Goal: Task Accomplishment & Management: Use online tool/utility

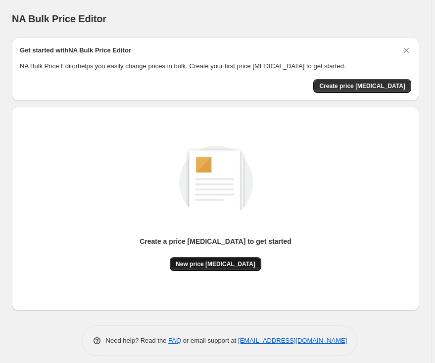
click at [205, 261] on span "New price change job" at bounding box center [216, 264] width 80 height 8
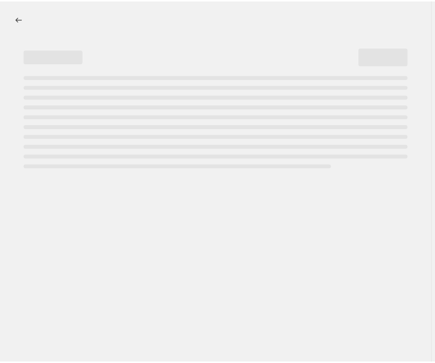
select select "percentage"
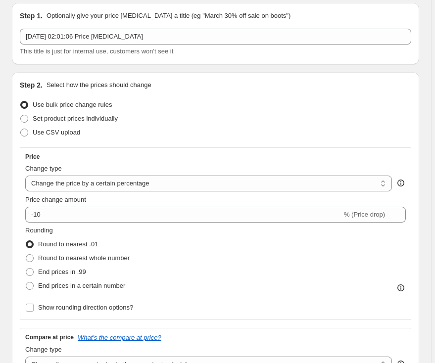
scroll to position [66, 0]
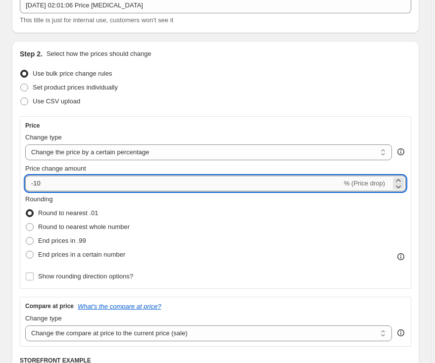
click at [66, 184] on input "-10" at bounding box center [183, 184] width 316 height 16
type input "-39"
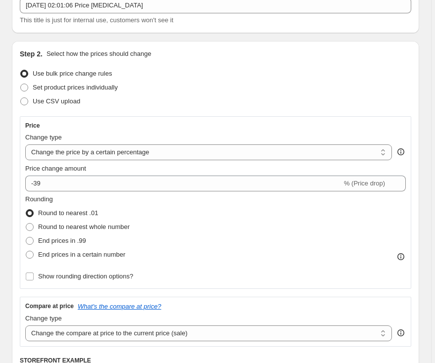
click at [12, 228] on div "Step 2. Select how the prices should change Use bulk price change rules Set pro…" at bounding box center [215, 270] width 407 height 459
click at [47, 239] on span "End prices in .99" at bounding box center [62, 240] width 48 height 7
click at [26, 237] on input "End prices in .99" at bounding box center [26, 237] width 0 height 0
radio input "true"
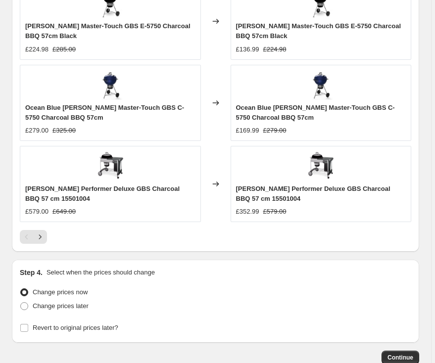
scroll to position [914, 0]
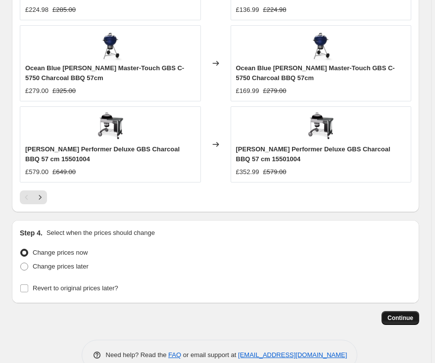
click at [404, 314] on span "Continue" at bounding box center [400, 318] width 26 height 8
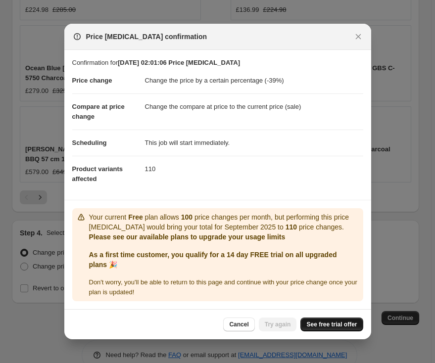
click at [317, 322] on span "See free trial offer" at bounding box center [331, 324] width 50 height 8
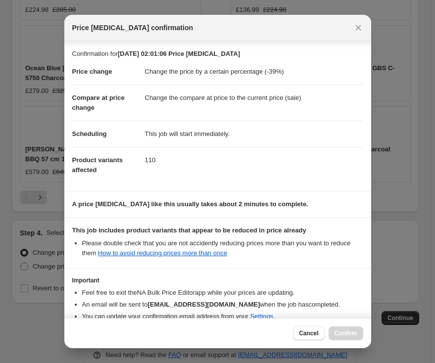
scroll to position [51, 0]
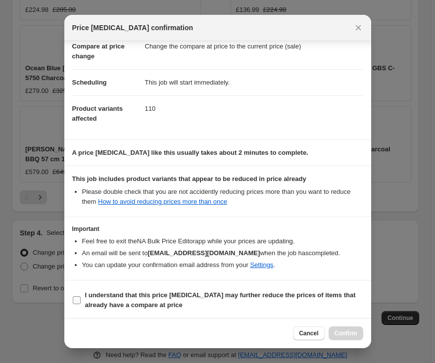
click at [143, 304] on b "I understand that this price change job may further reduce the prices of items …" at bounding box center [220, 299] width 270 height 17
click at [81, 304] on input "I understand that this price change job may further reduce the prices of items …" at bounding box center [77, 300] width 8 height 8
checkbox input "true"
click at [353, 335] on span "Confirm" at bounding box center [345, 333] width 23 height 8
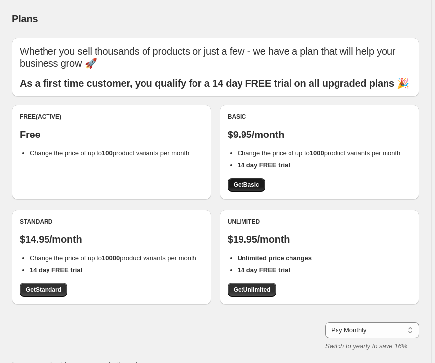
click at [260, 192] on link "Get Basic" at bounding box center [246, 185] width 38 height 14
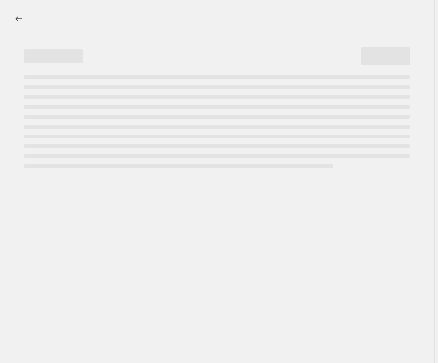
select select "percentage"
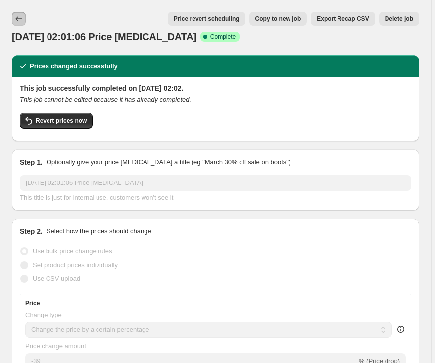
click at [19, 18] on icon "Price change jobs" at bounding box center [19, 19] width 10 height 10
